Goal: Transaction & Acquisition: Purchase product/service

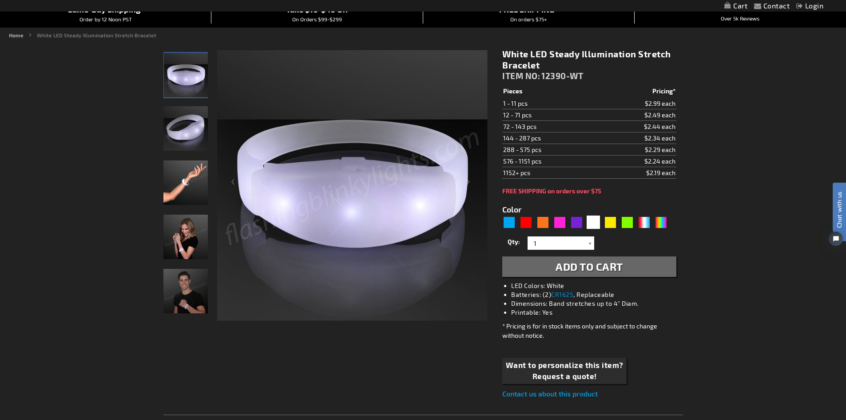
click at [180, 276] on img "Male displaying Light Up White Illumination Stretch Bracelet" at bounding box center [185, 291] width 44 height 44
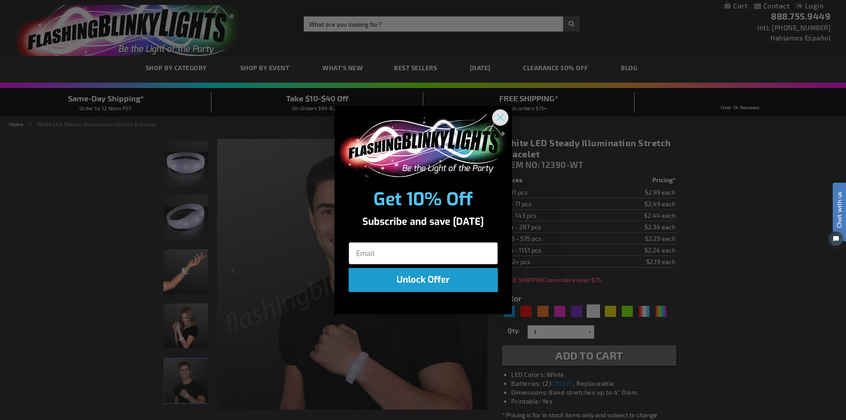
click at [498, 116] on circle "Close dialog" at bounding box center [500, 117] width 15 height 15
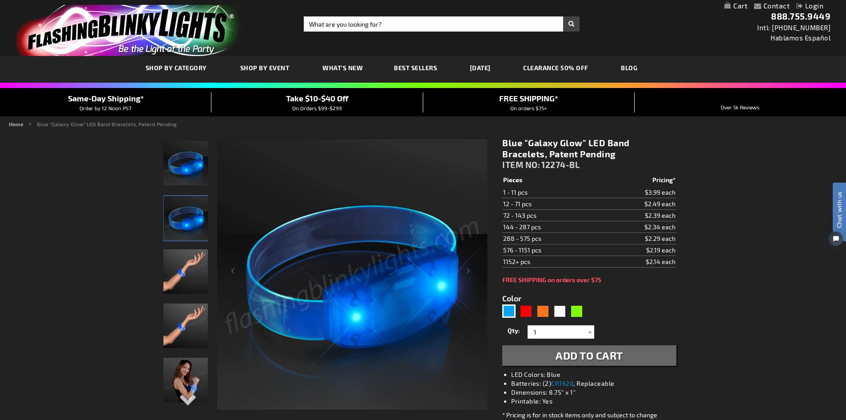
click at [184, 319] on img "Hand model displaying LED Blue Glow Band Bracelet" at bounding box center [185, 325] width 44 height 44
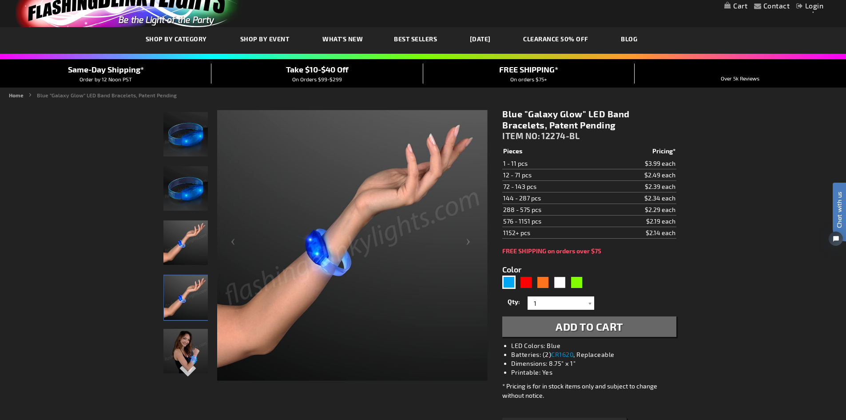
scroll to position [44, 0]
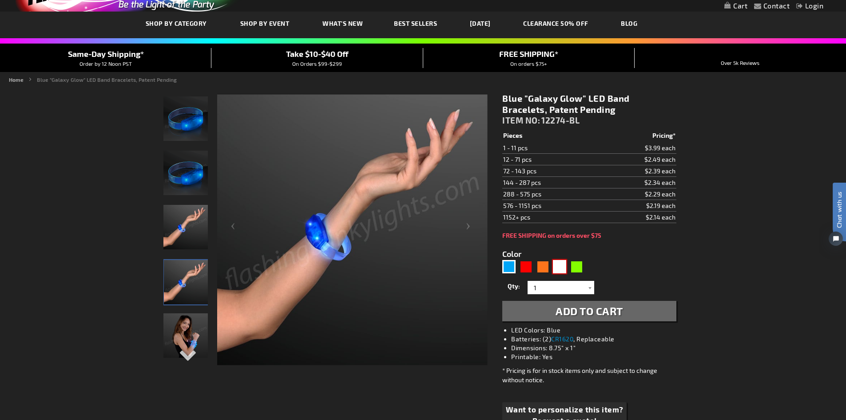
click at [557, 270] on div "White" at bounding box center [559, 266] width 13 height 13
type input "5646"
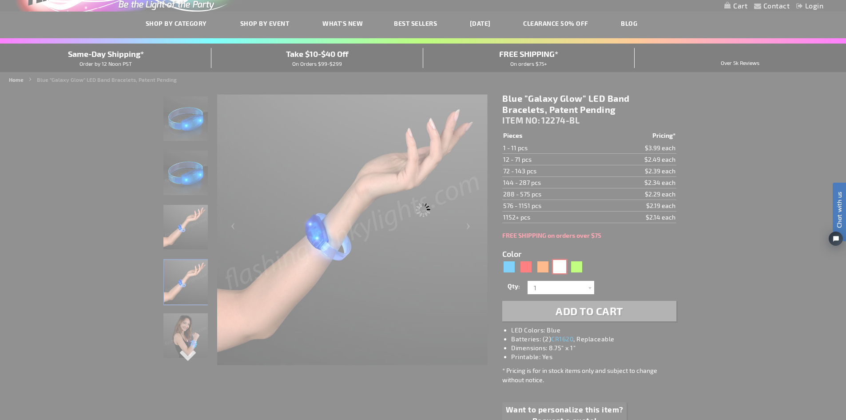
type input "12274-WT"
type input "Customize - White &quot;Galaxy Glow&quot; LED Wrist Band Bracelets, Patent Pend…"
